Goal: Task Accomplishment & Management: Manage account settings

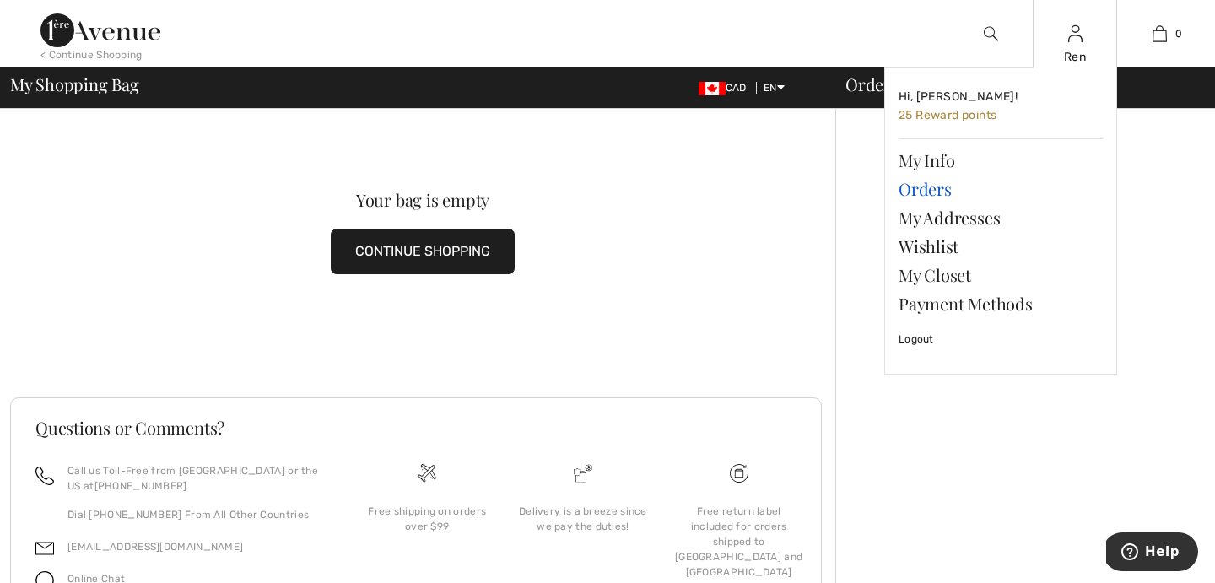
click at [933, 192] on link "Orders" at bounding box center [1001, 189] width 204 height 29
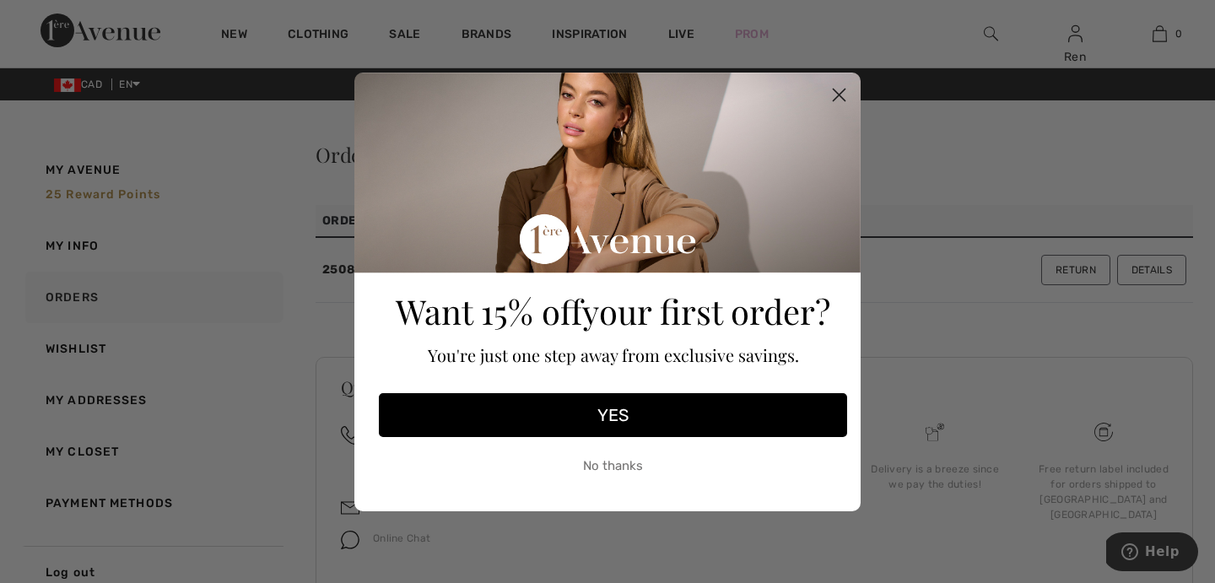
click at [828, 85] on circle "Close dialog" at bounding box center [839, 94] width 28 height 28
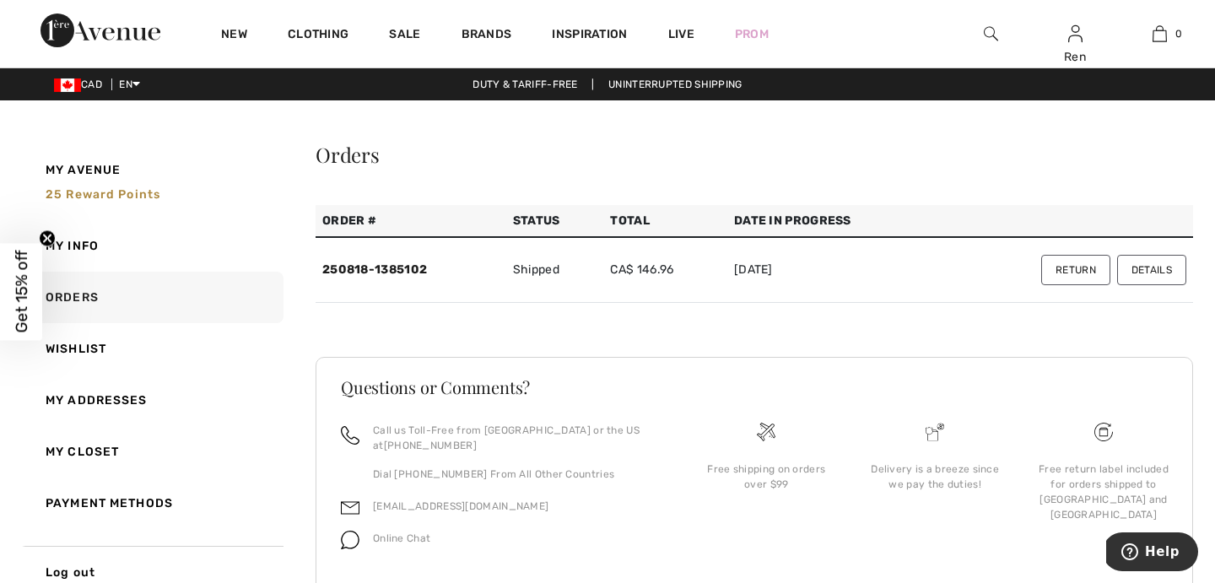
click at [1074, 270] on button "Return" at bounding box center [1076, 270] width 69 height 30
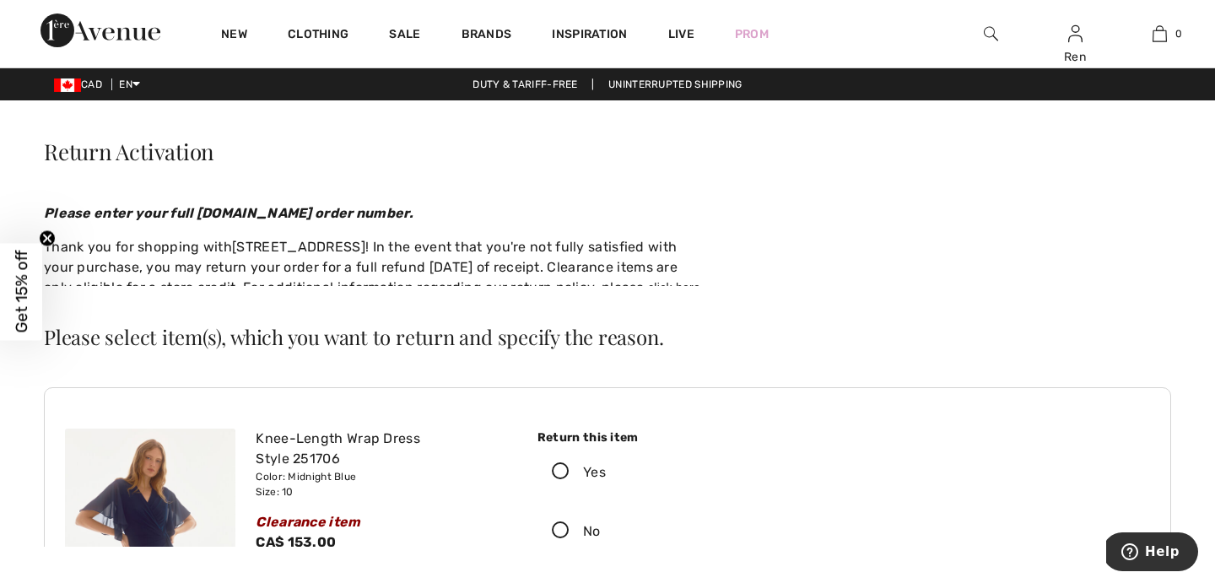
checkbox input "true"
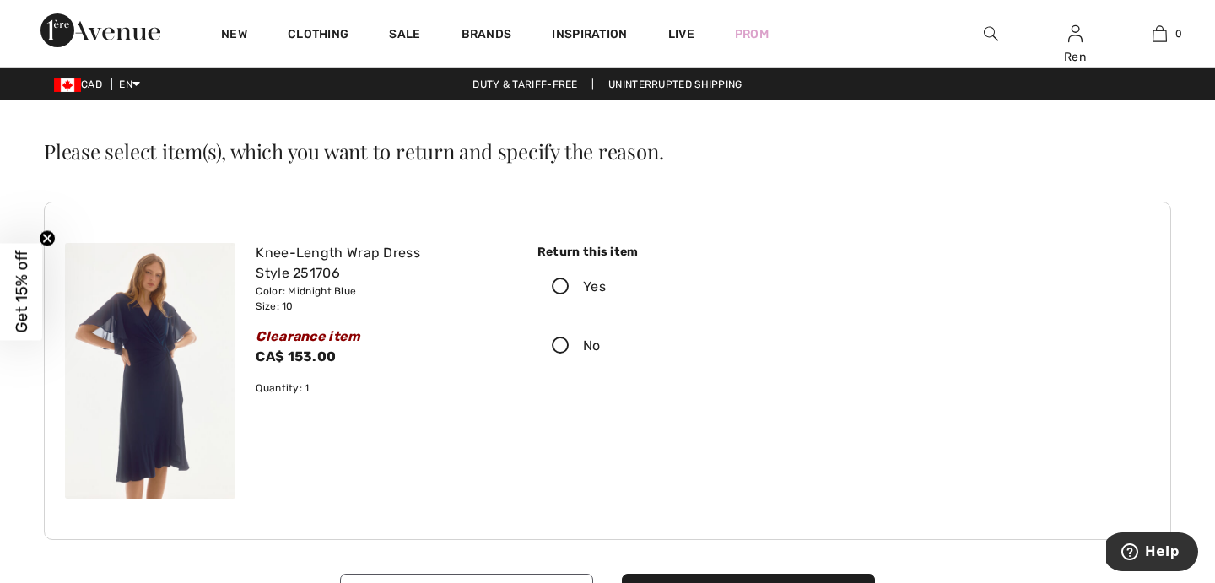
click at [571, 288] on icon at bounding box center [561, 288] width 45 height 18
click at [606, 288] on input "Yes" at bounding box center [611, 287] width 11 height 51
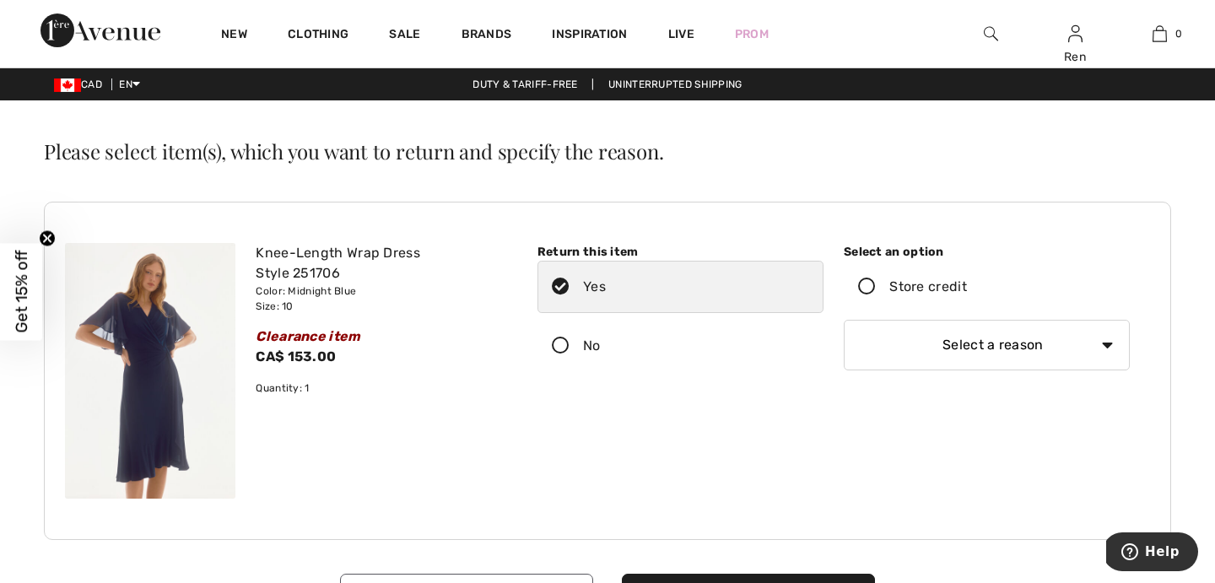
click at [880, 282] on icon at bounding box center [867, 288] width 45 height 18
click at [967, 282] on input "Store credit" at bounding box center [972, 287] width 11 height 51
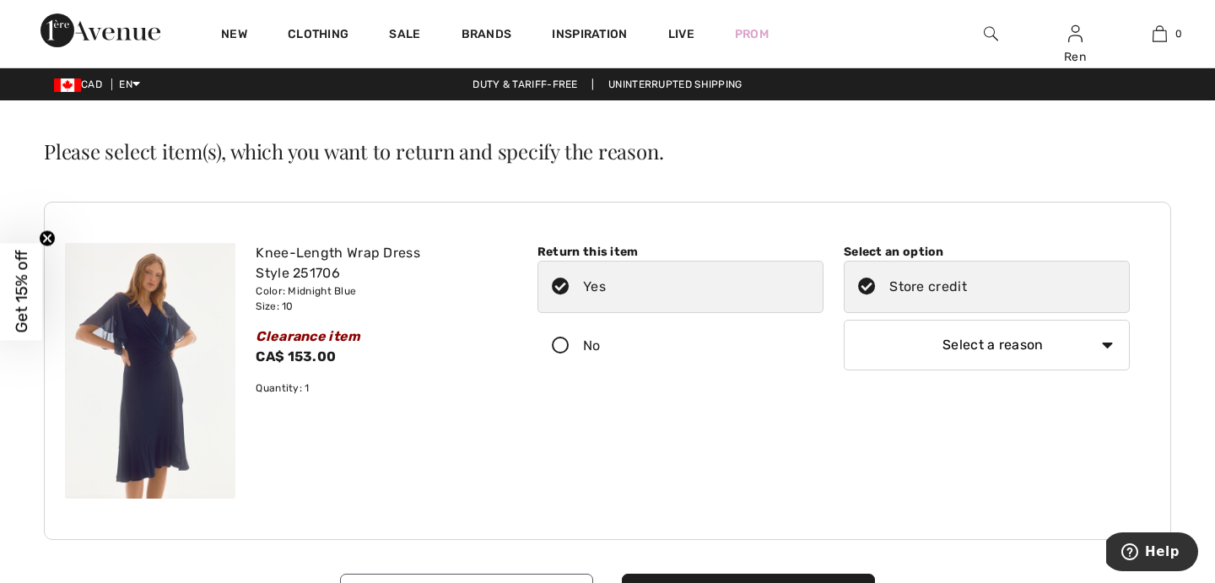
click at [934, 337] on select "Select a reason I received the wrong product or size My order arrived too late …" at bounding box center [987, 345] width 286 height 51
select select "6"
click at [844, 320] on select "Select a reason I received the wrong product or size My order arrived too late …" at bounding box center [987, 345] width 286 height 51
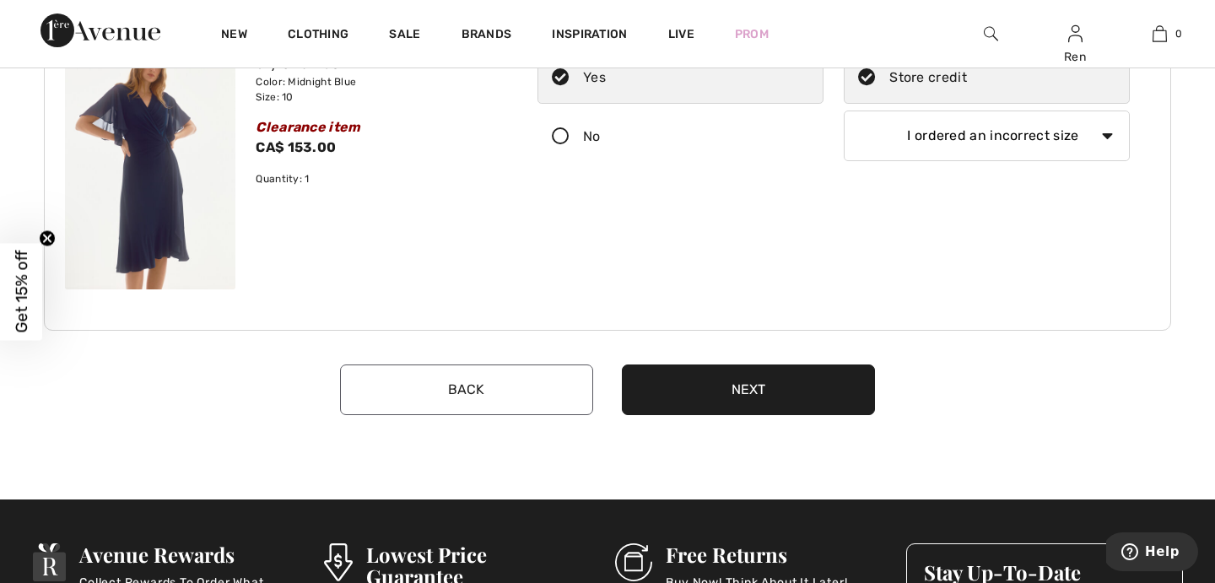
scroll to position [232, 0]
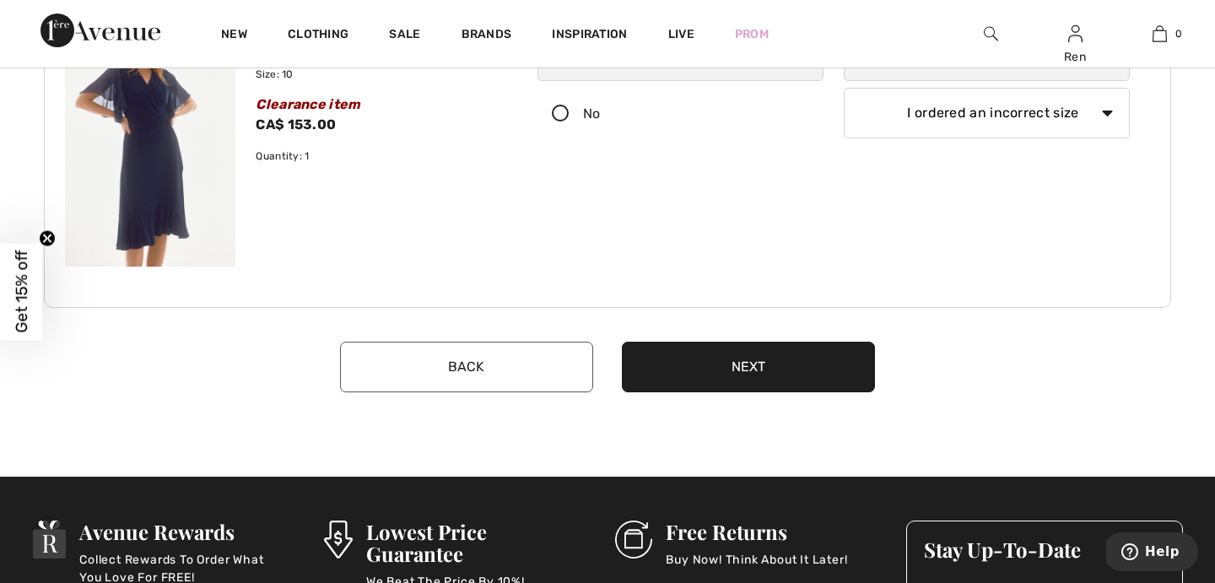
click at [761, 358] on button "Next" at bounding box center [748, 367] width 253 height 51
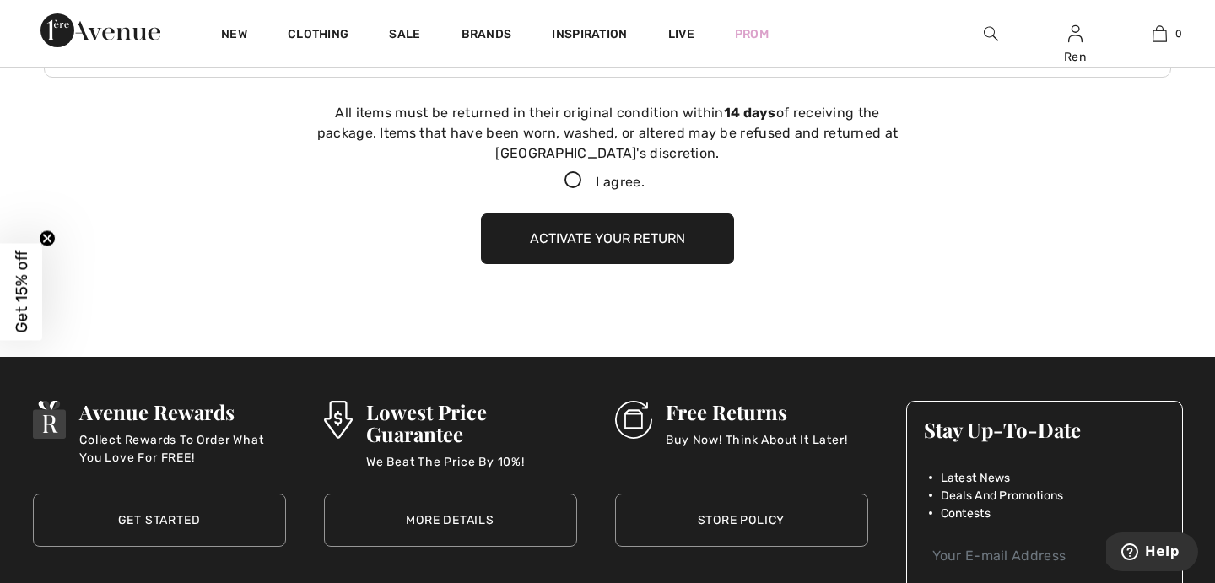
scroll to position [464, 0]
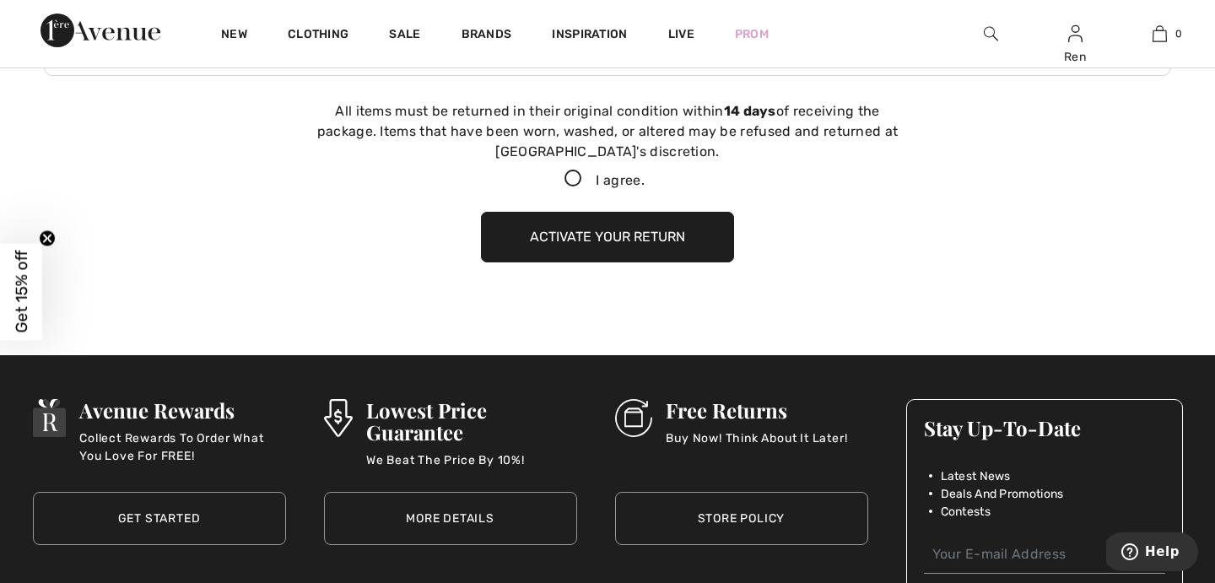
click at [566, 177] on icon at bounding box center [573, 180] width 45 height 18
click at [645, 177] on input "I agree." at bounding box center [650, 179] width 11 height 11
checkbox input "true"
click at [659, 237] on button "Activate your return" at bounding box center [607, 237] width 253 height 51
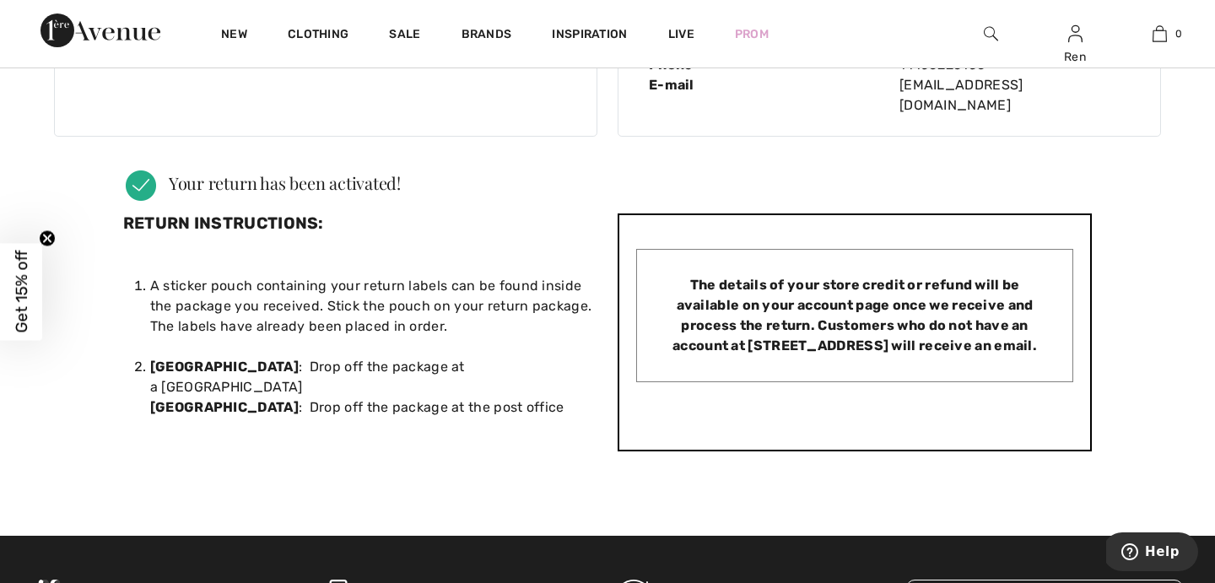
scroll to position [295, 0]
